Goal: Task Accomplishment & Management: Manage account settings

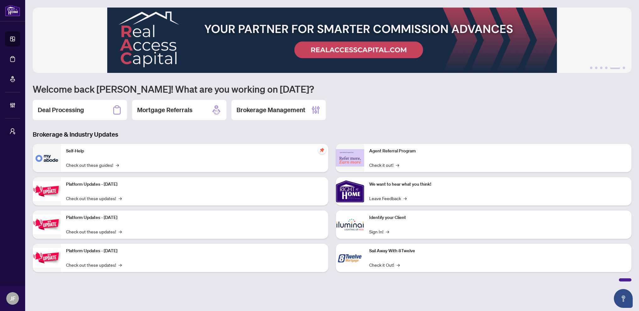
click at [385, 127] on div "1 2 3 4 5 6 Welcome back [PERSON_NAME]! What are you working on [DATE]? Deal Pr…" at bounding box center [332, 145] width 599 height 274
click at [91, 106] on div "Deal Processing" at bounding box center [80, 110] width 94 height 20
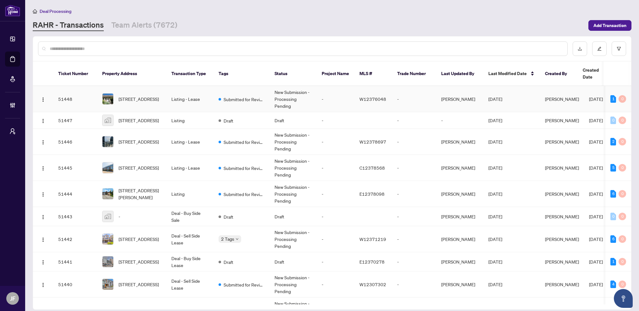
click at [258, 86] on td "Submitted for Review" at bounding box center [242, 99] width 56 height 26
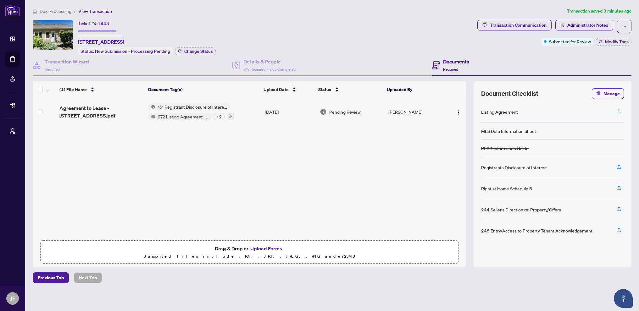
click at [621, 112] on icon "button" at bounding box center [619, 111] width 6 height 6
click at [601, 91] on button "Manage" at bounding box center [608, 93] width 32 height 11
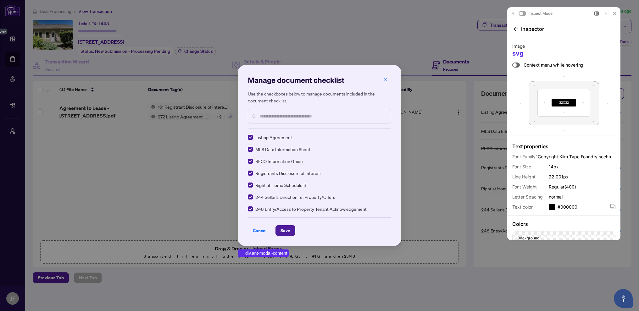
click at [323, 70] on div "Manage document checklist Use the checkboxes below to manage documents included…" at bounding box center [320, 155] width 164 height 181
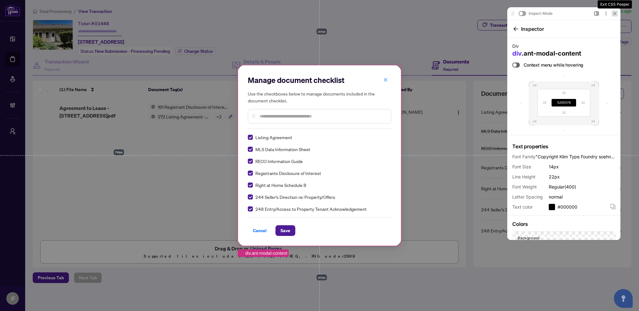
click at [613, 13] on icon at bounding box center [615, 14] width 4 height 4
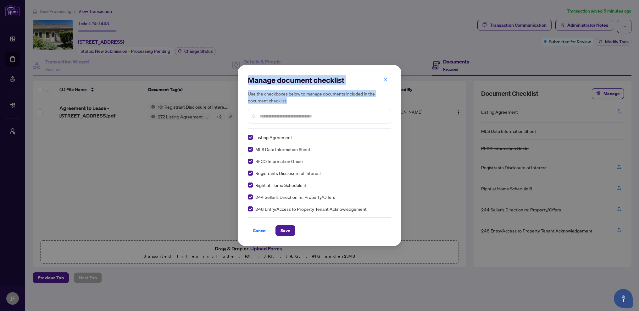
drag, startPoint x: 292, startPoint y: 100, endPoint x: 248, endPoint y: 82, distance: 47.0
click at [248, 82] on div "Manage document checklist Use the checkboxes below to manage documents included…" at bounding box center [319, 102] width 143 height 54
click at [251, 81] on h2 "Manage document checklist" at bounding box center [319, 80] width 143 height 10
drag, startPoint x: 249, startPoint y: 80, endPoint x: 296, endPoint y: 93, distance: 47.9
click at [300, 98] on div "Manage document checklist Use the checkboxes below to manage documents included…" at bounding box center [319, 102] width 143 height 54
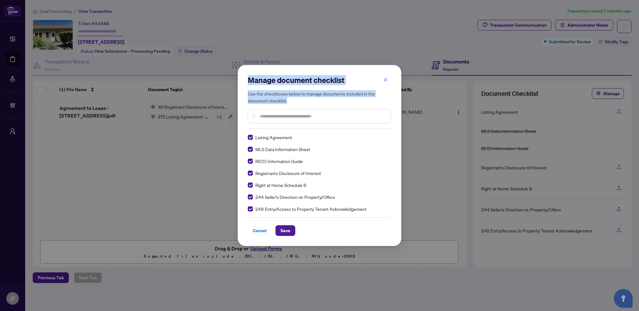
click at [345, 81] on h2 "Manage document checklist" at bounding box center [319, 80] width 143 height 10
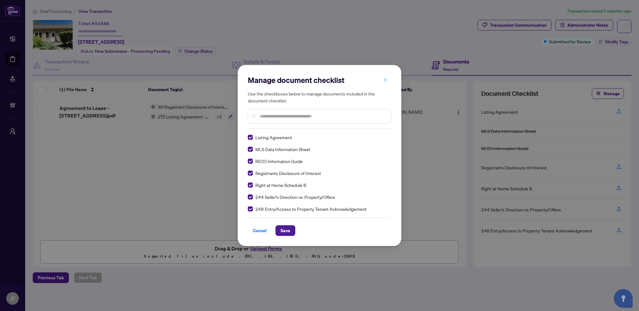
click at [387, 79] on icon "close" at bounding box center [385, 80] width 4 height 4
